Goal: Task Accomplishment & Management: Use online tool/utility

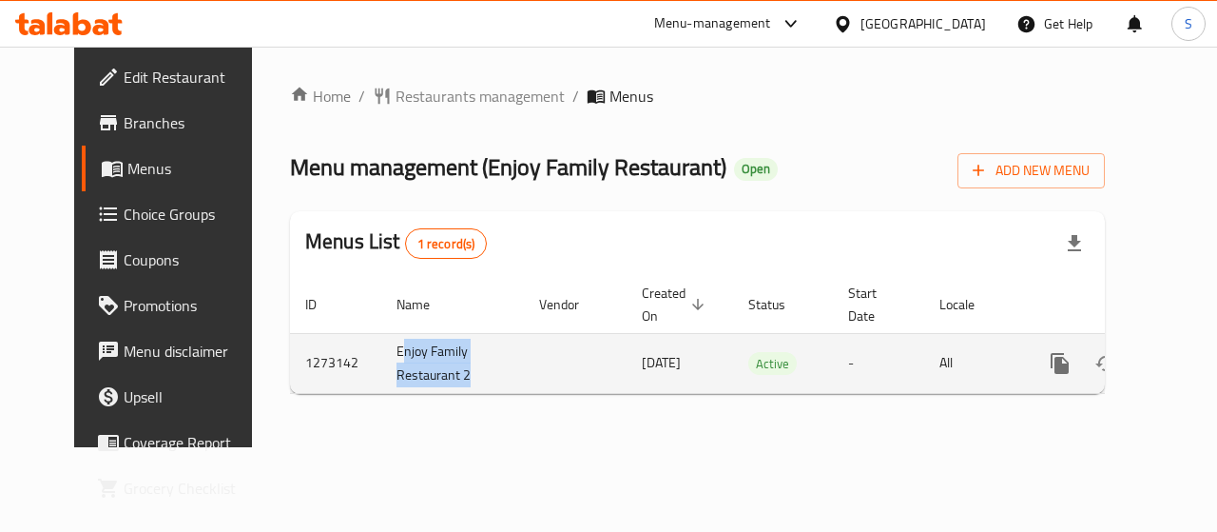
drag, startPoint x: 418, startPoint y: 372, endPoint x: 352, endPoint y: 357, distance: 68.3
click at [381, 357] on td "Enjoy Family Restaurant 2" at bounding box center [452, 363] width 143 height 60
click at [1189, 361] on icon "enhanced table" at bounding box center [1197, 363] width 17 height 17
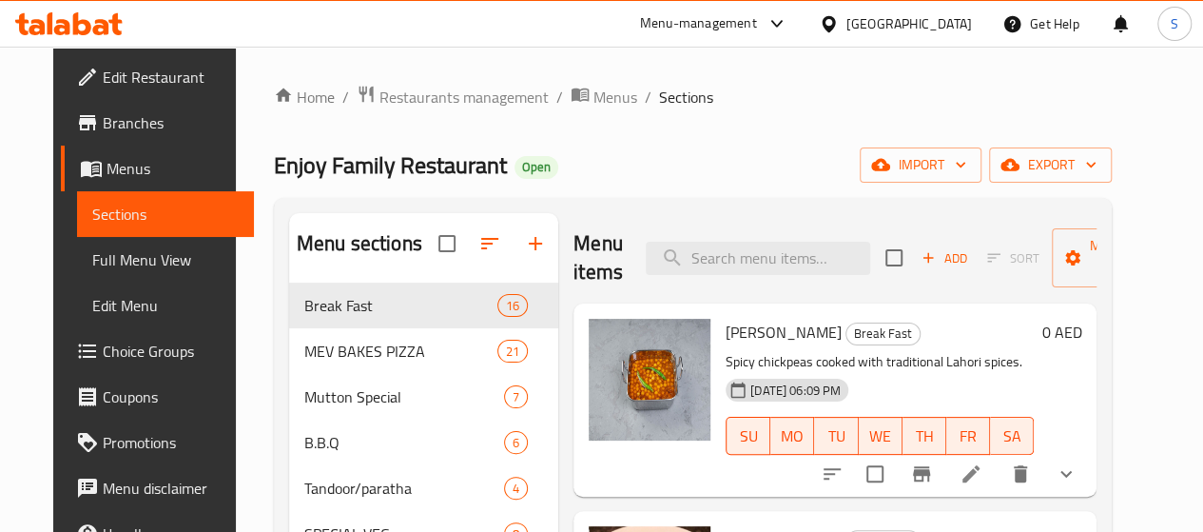
click at [103, 85] on span "Edit Restaurant" at bounding box center [171, 77] width 136 height 23
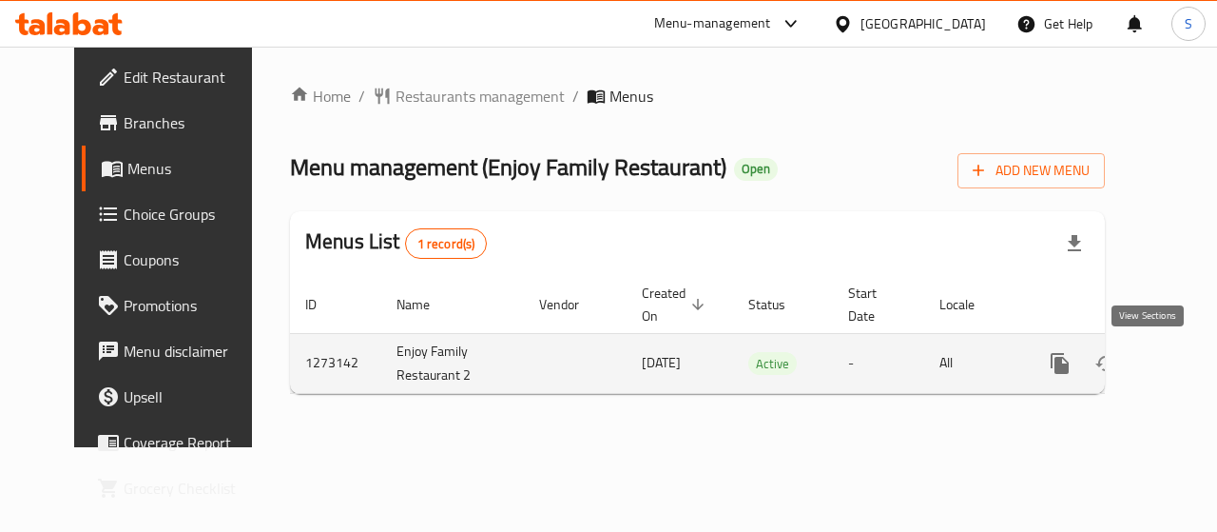
click at [1186, 364] on icon "enhanced table" at bounding box center [1197, 363] width 23 height 23
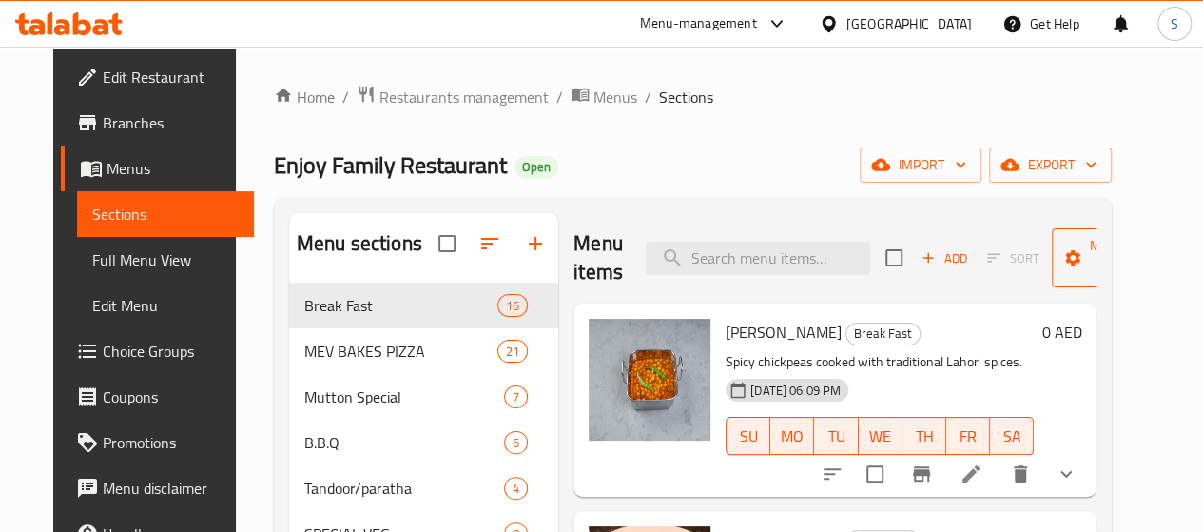
click at [1072, 254] on span "Manage items" at bounding box center [1115, 258] width 97 height 48
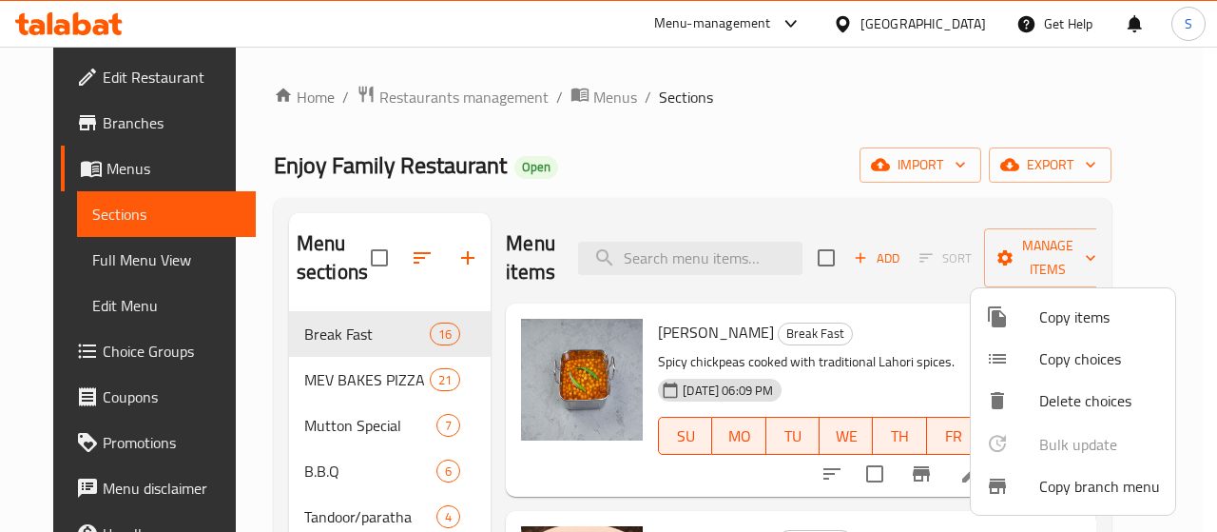
click at [1042, 481] on span "Copy branch menu" at bounding box center [1099, 485] width 121 height 23
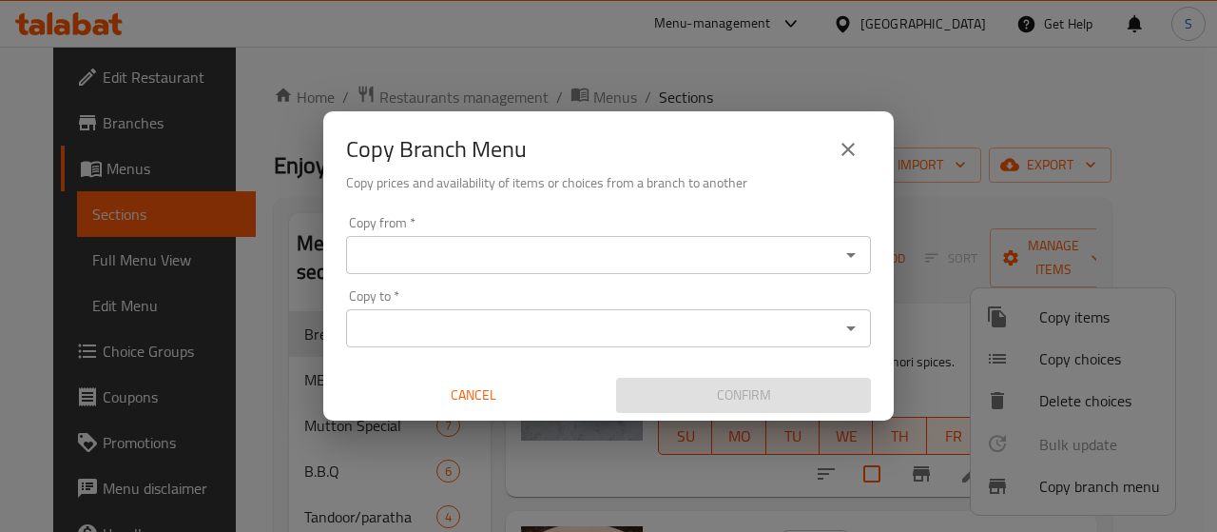
click at [265, 88] on div "Copy Branch Menu Copy prices and availability of items or choices from a branch…" at bounding box center [608, 266] width 1217 height 532
drag, startPoint x: 845, startPoint y: 145, endPoint x: 828, endPoint y: 145, distance: 17.1
click at [837, 145] on icon "close" at bounding box center [848, 149] width 23 height 23
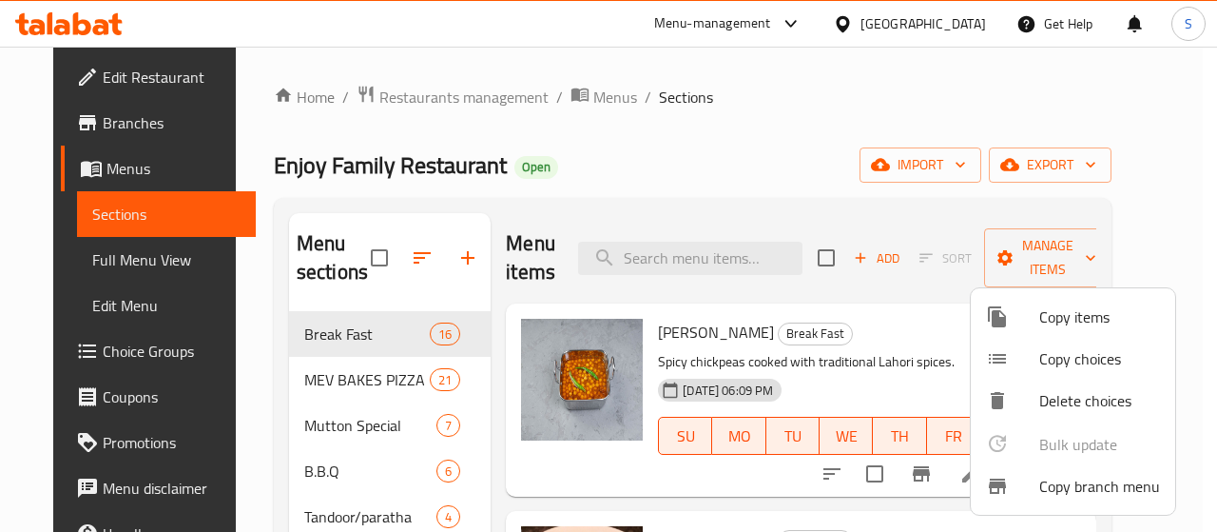
click at [110, 114] on div at bounding box center [608, 266] width 1217 height 532
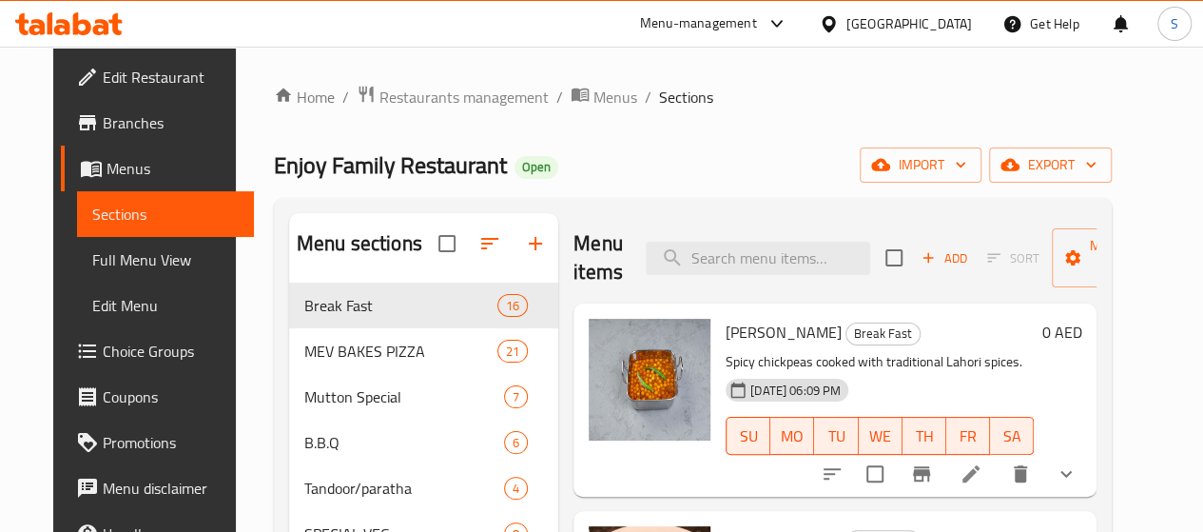
click at [103, 120] on span "Branches" at bounding box center [171, 122] width 136 height 23
